Goal: Task Accomplishment & Management: Use online tool/utility

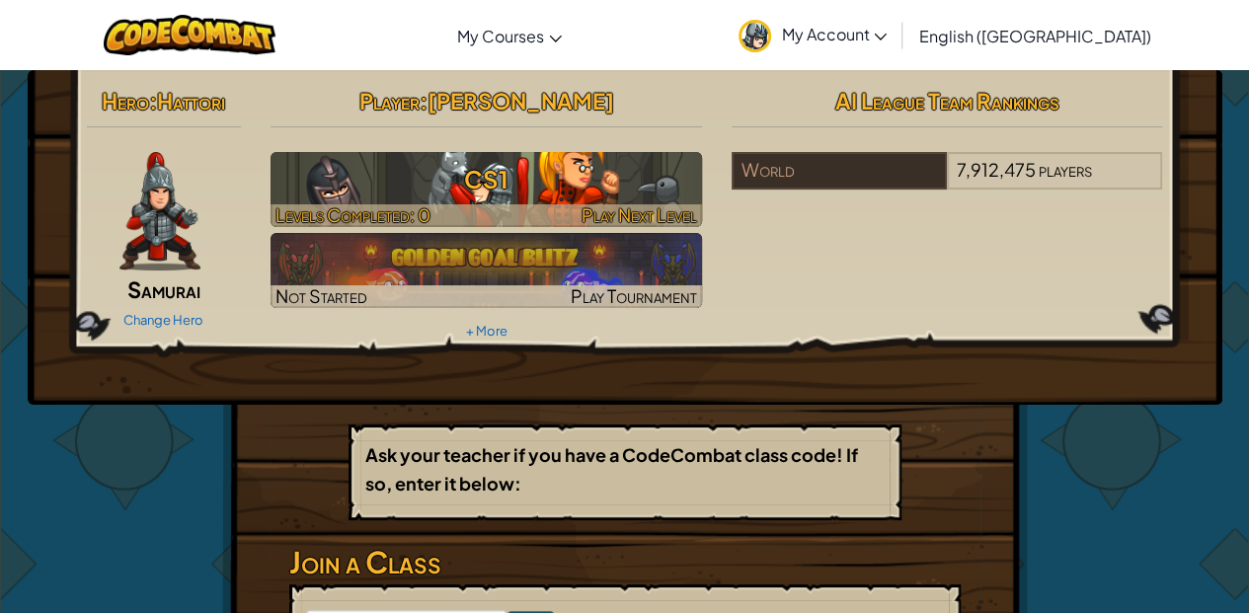
click at [587, 191] on h3 "CS1" at bounding box center [487, 179] width 432 height 44
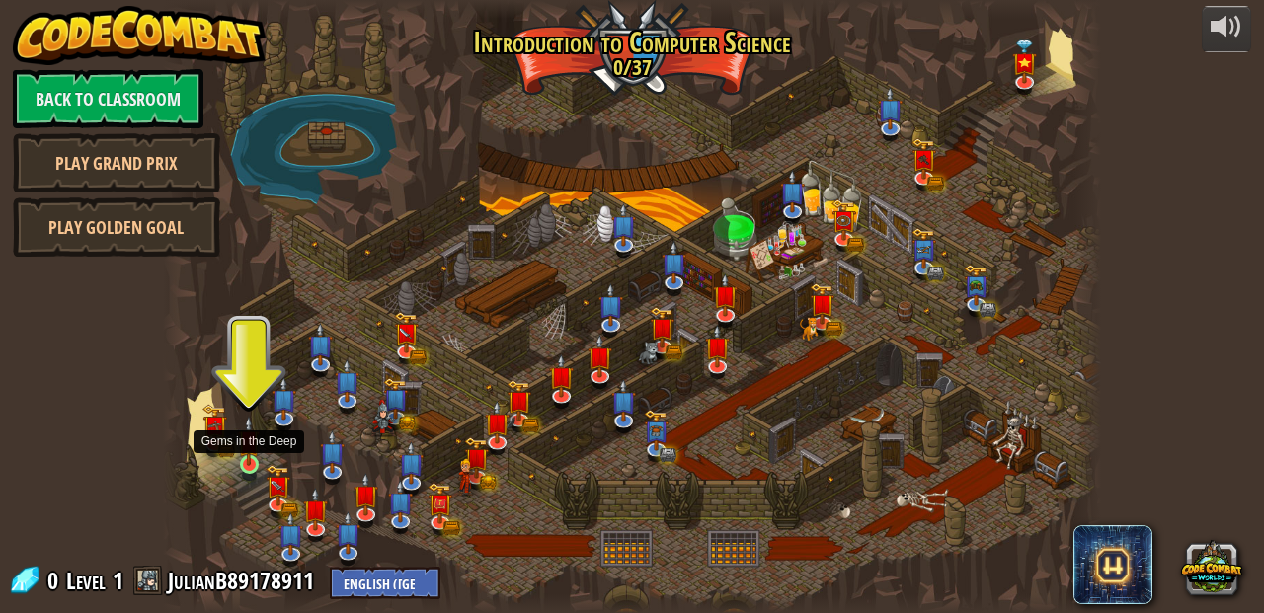
click at [253, 459] on img at bounding box center [249, 441] width 22 height 50
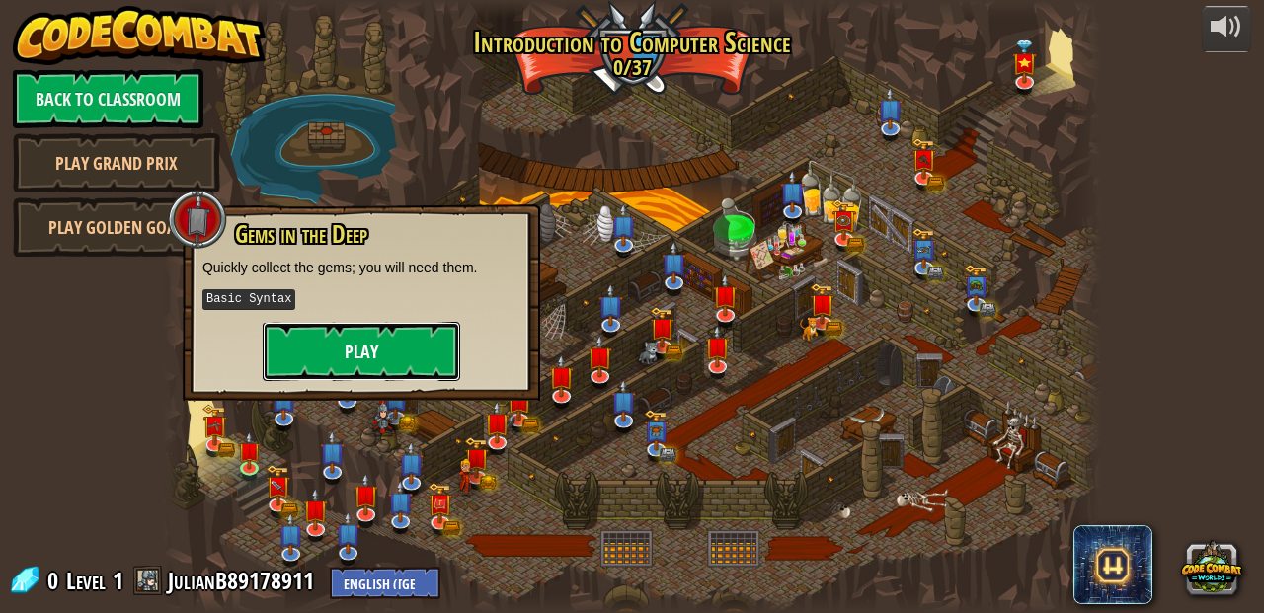
click at [313, 323] on button "Play" at bounding box center [362, 351] width 198 height 59
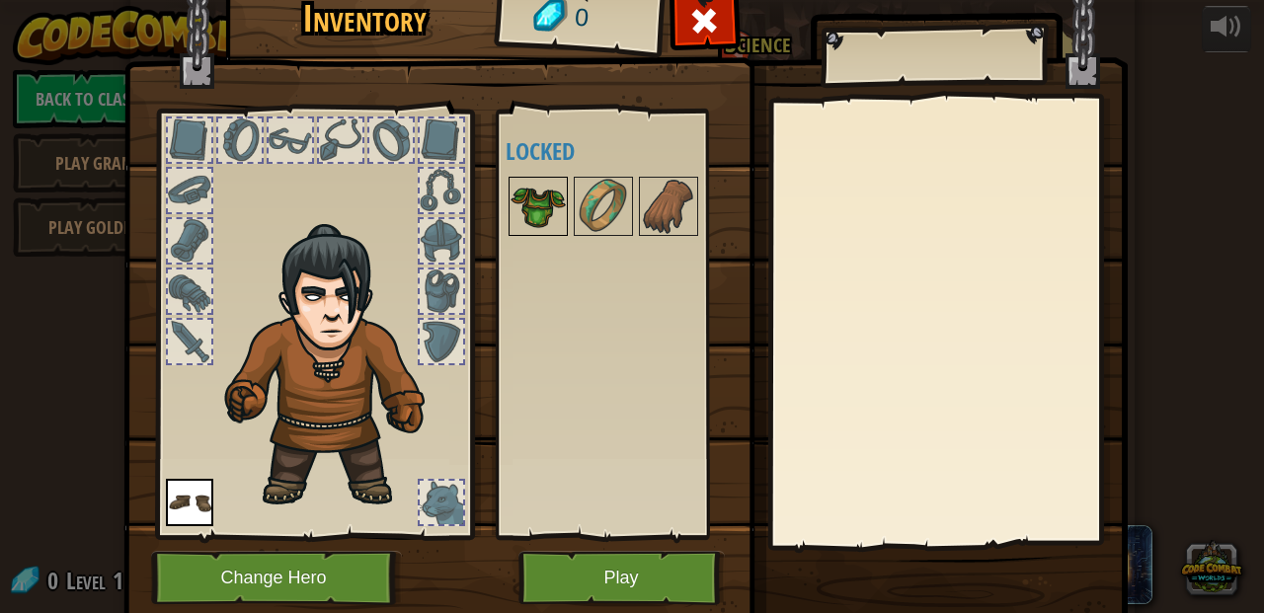
click at [530, 200] on img at bounding box center [538, 206] width 55 height 55
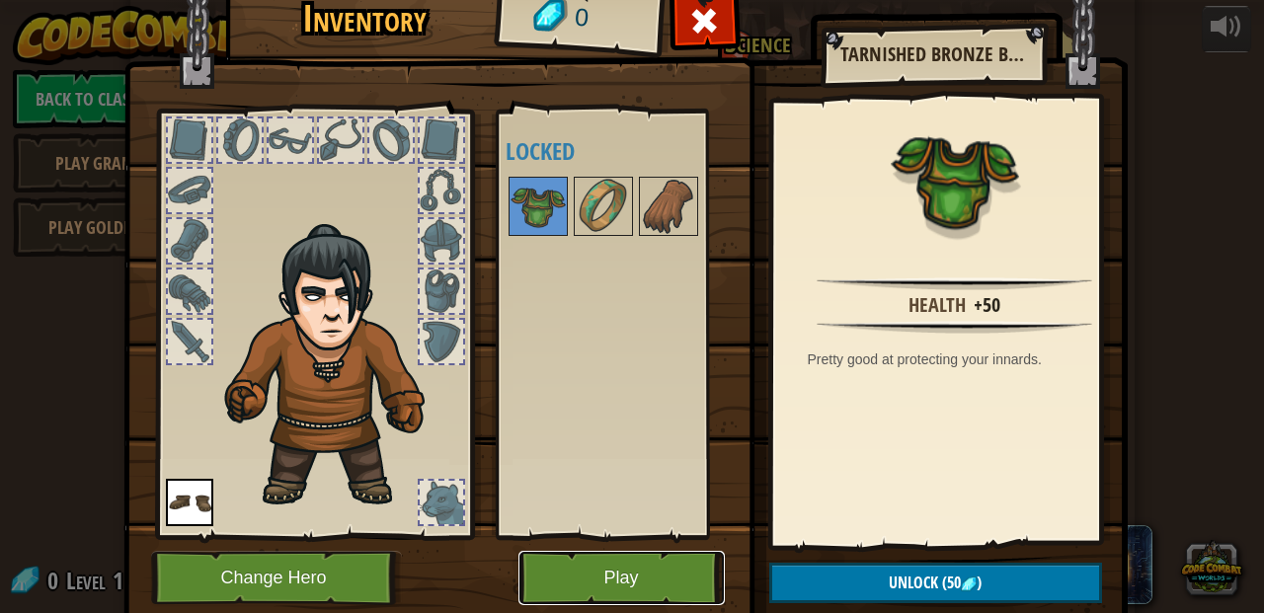
click at [576, 560] on button "Play" at bounding box center [622, 578] width 206 height 54
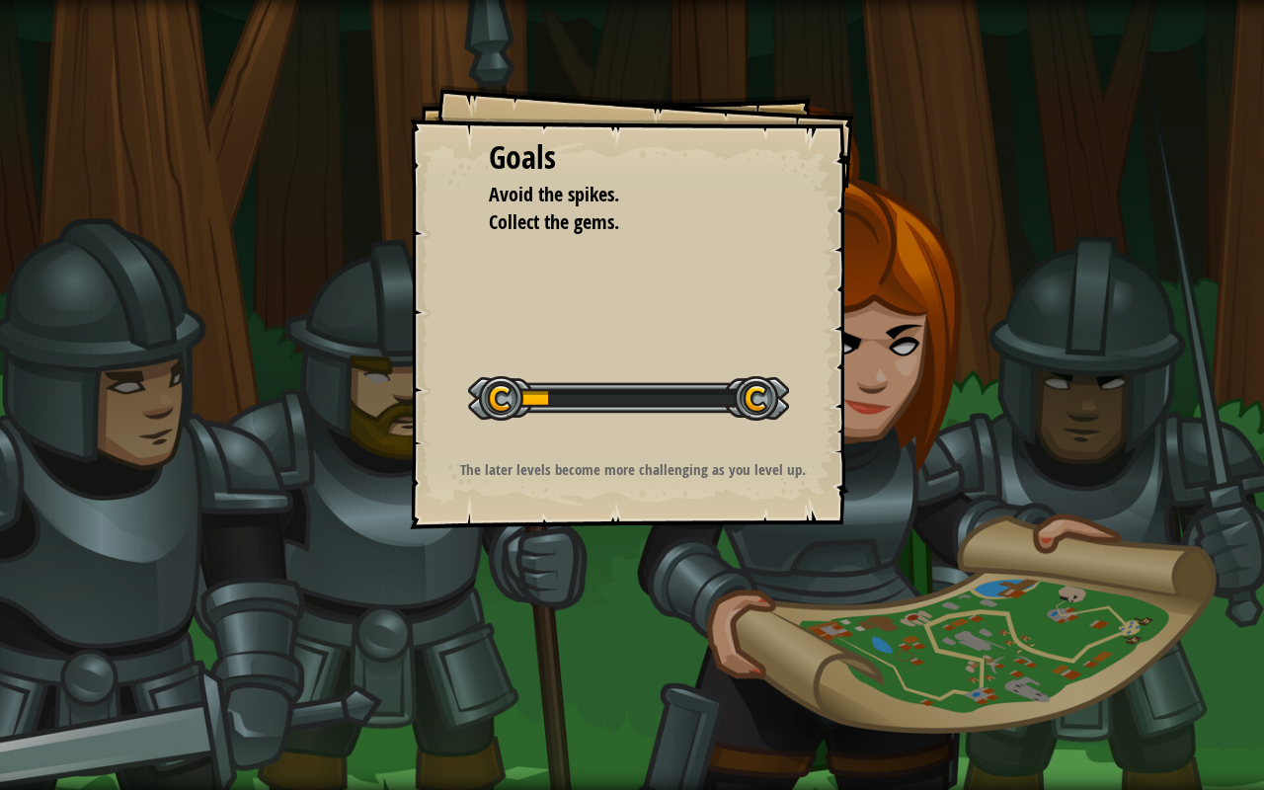
drag, startPoint x: 603, startPoint y: 336, endPoint x: 645, endPoint y: 362, distance: 49.6
click at [645, 362] on div "Goals Avoid the spikes. Collect the gems. Start Level Error loading from server…" at bounding box center [632, 307] width 444 height 444
drag, startPoint x: 721, startPoint y: 313, endPoint x: 703, endPoint y: 299, distance: 22.5
click at [717, 310] on div "Goals Avoid the spikes. Collect the gems. Start Level Error loading from server…" at bounding box center [632, 307] width 444 height 444
click at [873, 252] on div "Goals Avoid the spikes. Collect the gems. Start Level Error loading from server…" at bounding box center [632, 395] width 1264 height 790
